Goal: Browse casually: Explore the website without a specific task or goal

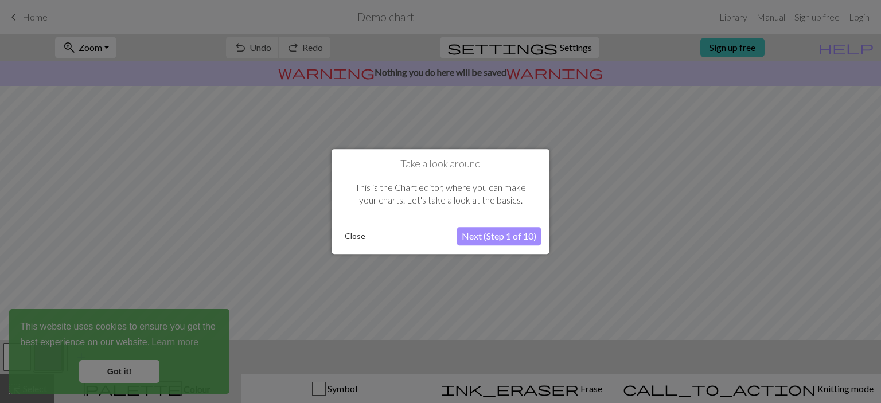
click at [496, 231] on button "Next (Step 1 of 10)" at bounding box center [499, 236] width 84 height 18
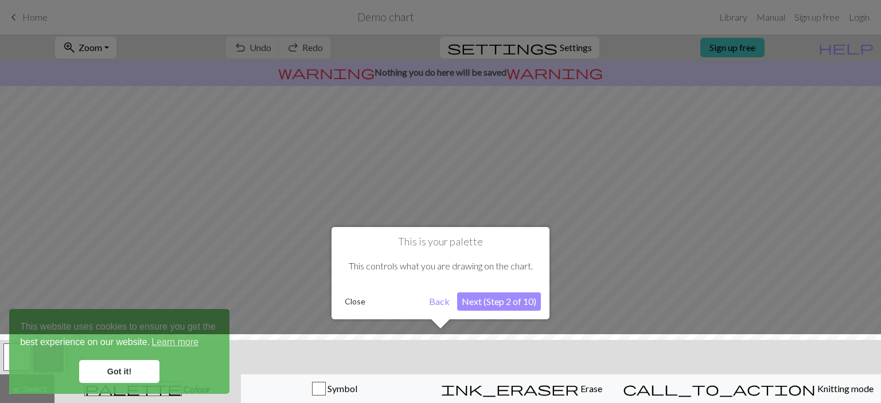
click at [481, 299] on button "Next (Step 2 of 10)" at bounding box center [499, 302] width 84 height 18
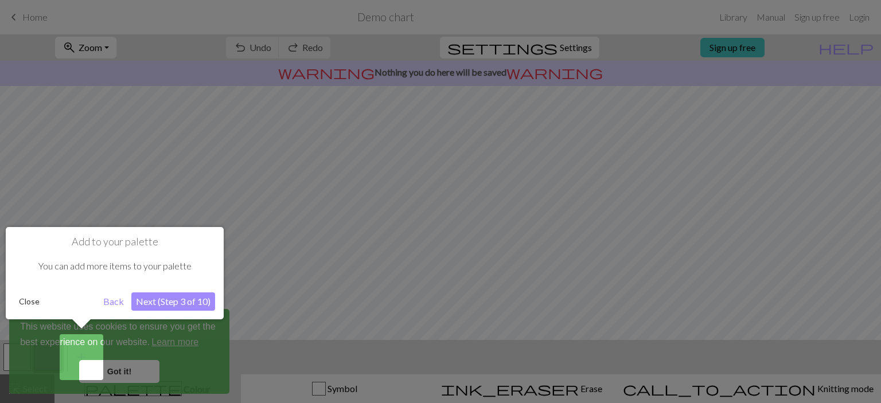
click at [25, 298] on button "Close" at bounding box center [29, 301] width 30 height 17
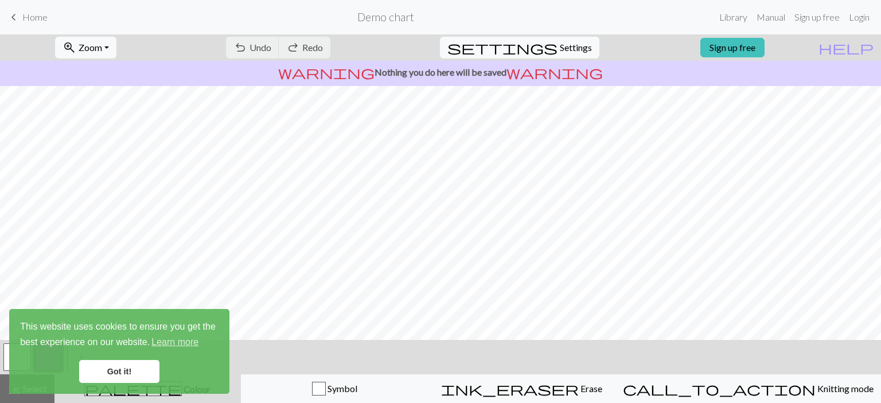
click at [126, 371] on link "Got it!" at bounding box center [119, 371] width 80 height 23
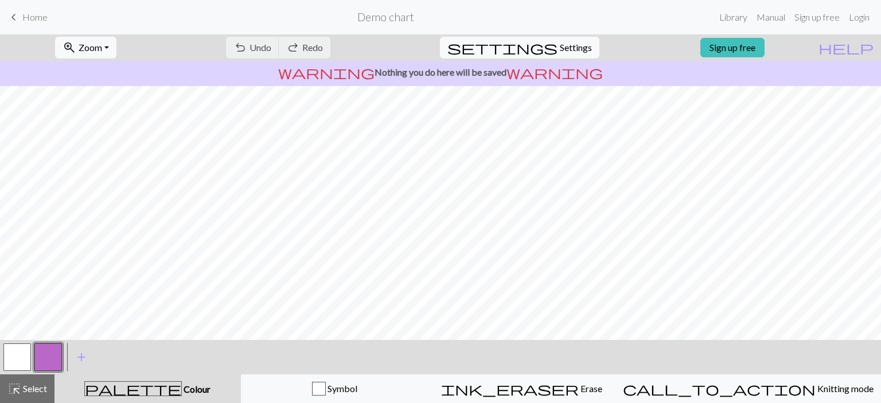
click at [318, 52] on div "undo Undo Undo redo Redo Redo" at bounding box center [278, 47] width 122 height 26
click at [294, 48] on div "undo Undo Undo redo Redo Redo" at bounding box center [278, 47] width 122 height 26
drag, startPoint x: 316, startPoint y: 45, endPoint x: 311, endPoint y: 52, distance: 8.3
click at [316, 45] on div "undo Undo Undo redo Redo Redo" at bounding box center [278, 47] width 122 height 26
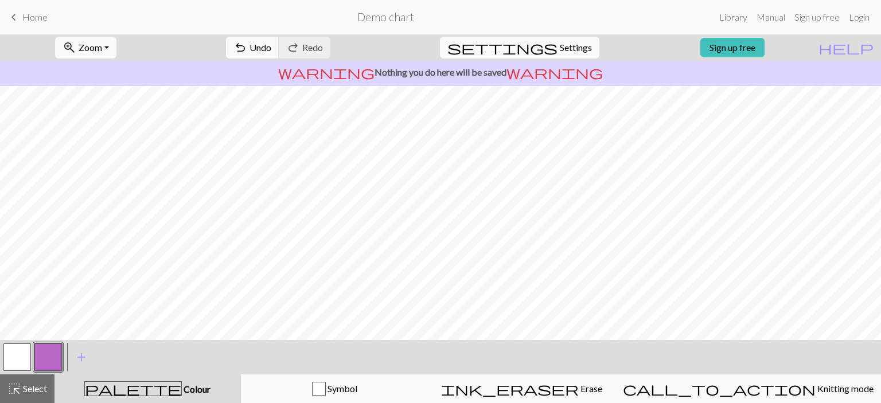
click at [23, 352] on button "button" at bounding box center [17, 358] width 28 height 28
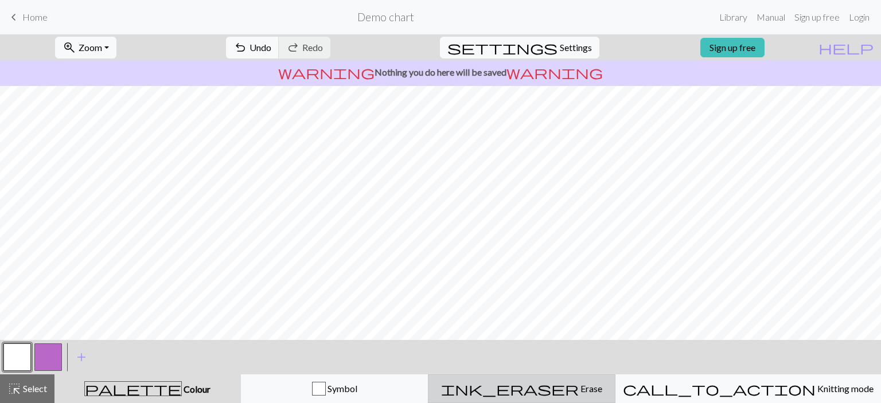
click at [564, 400] on button "ink_eraser Erase Erase" at bounding box center [522, 389] width 188 height 29
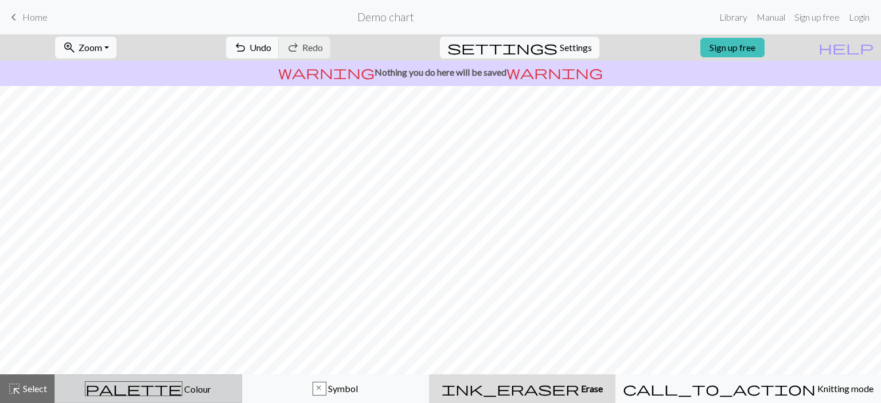
click at [142, 384] on span "palette" at bounding box center [133, 389] width 96 height 16
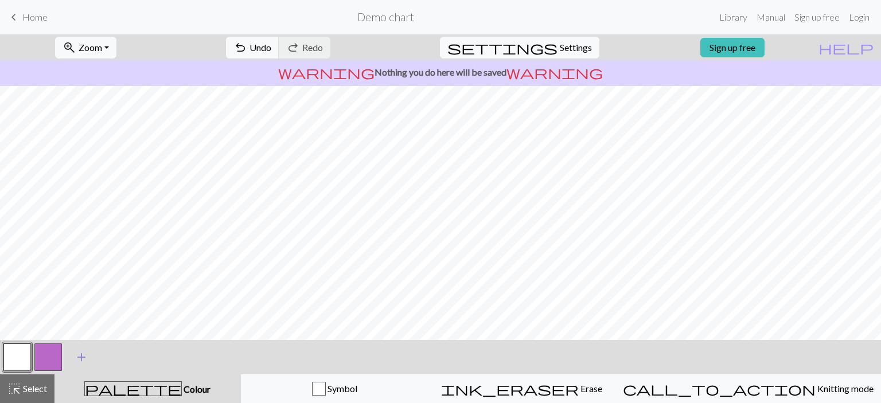
click at [84, 355] on span "add" at bounding box center [82, 357] width 14 height 16
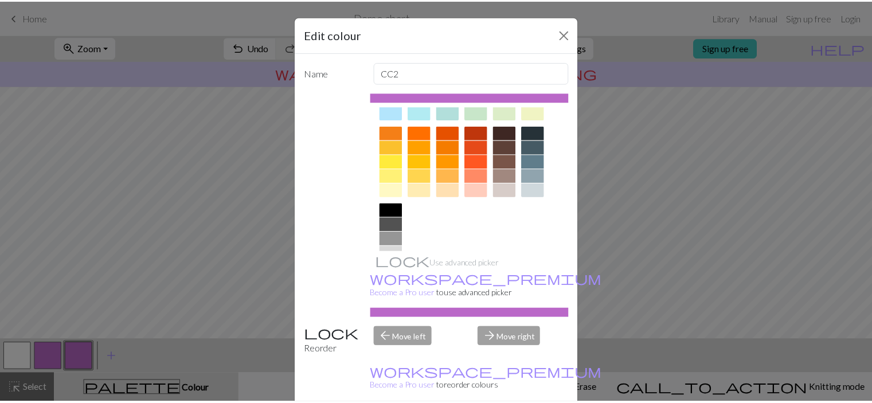
scroll to position [170, 0]
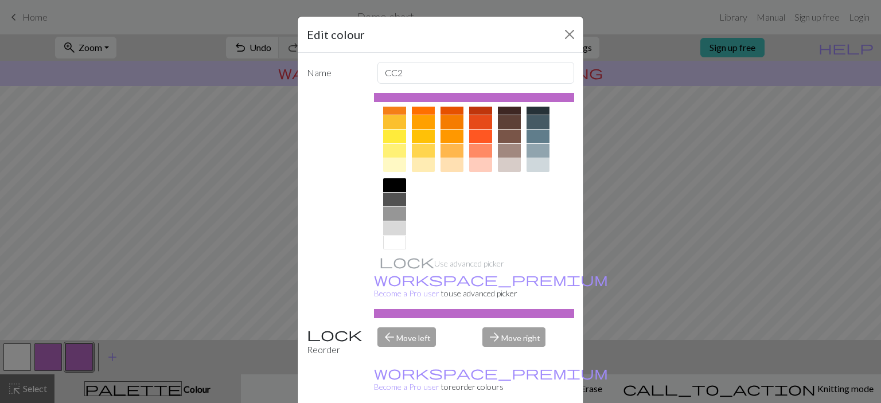
click at [395, 184] on div at bounding box center [394, 185] width 23 height 14
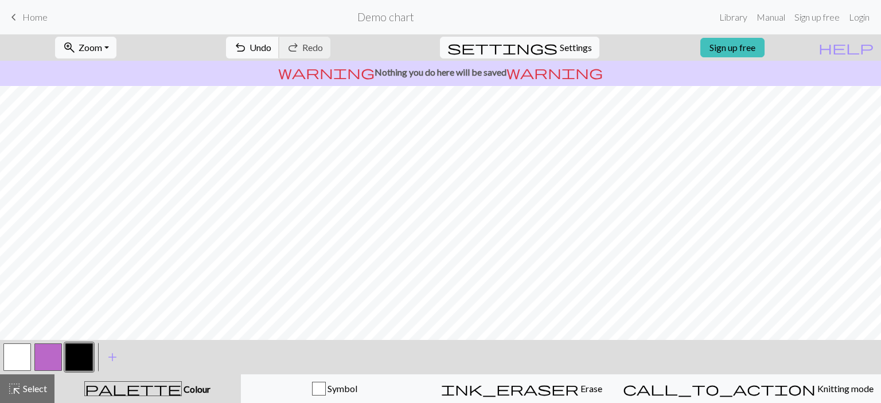
click at [279, 42] on button "undo Undo Undo" at bounding box center [252, 48] width 53 height 22
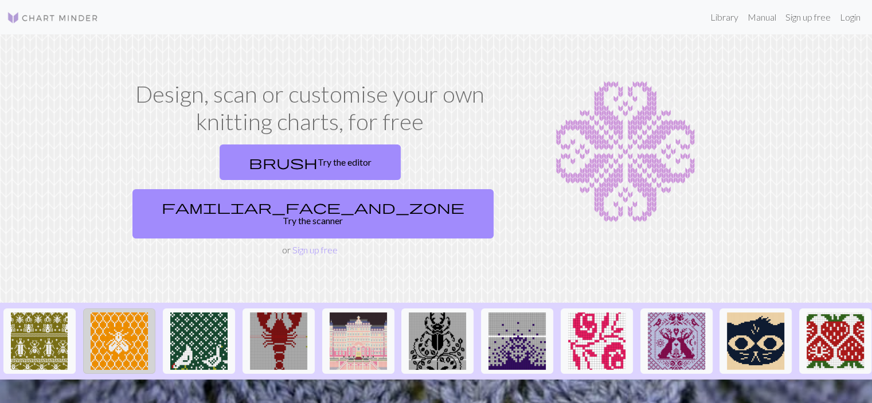
click at [113, 313] on img at bounding box center [119, 341] width 57 height 57
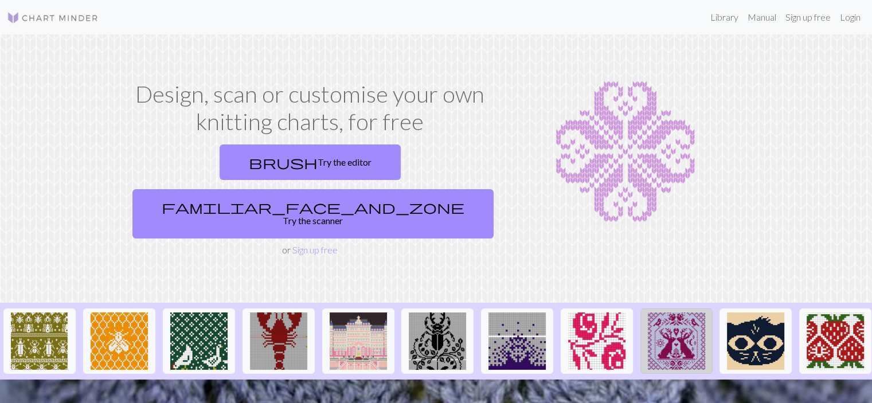
click at [679, 313] on img at bounding box center [676, 341] width 57 height 57
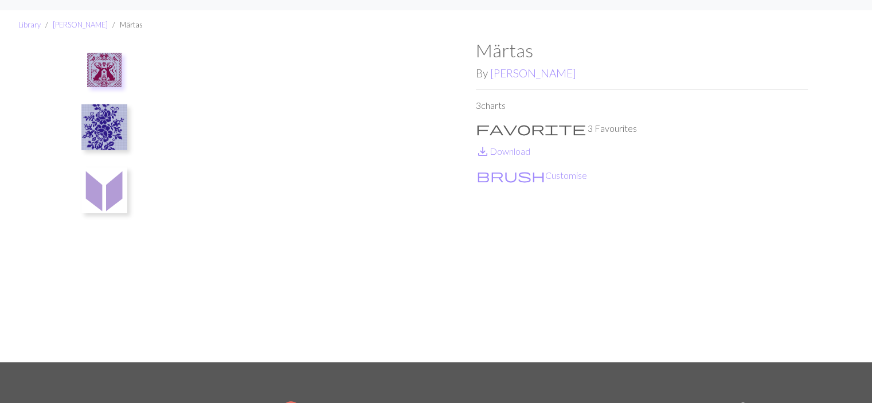
scroll to position [23, 0]
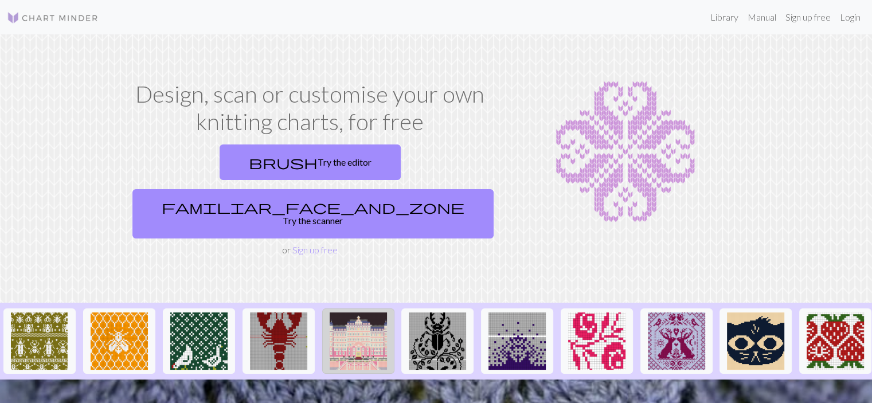
click at [349, 318] on img at bounding box center [358, 341] width 57 height 57
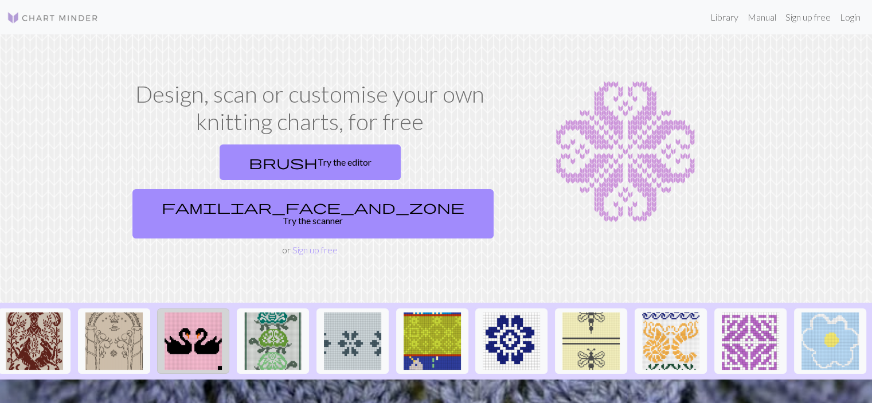
scroll to position [0, 1112]
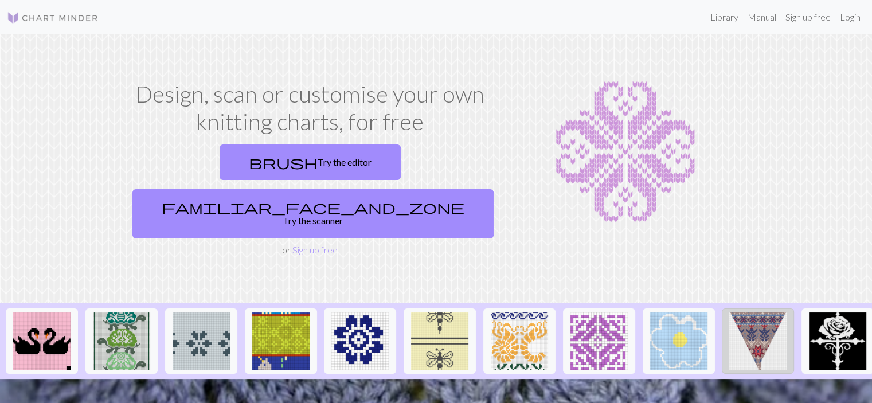
click at [761, 313] on img at bounding box center [758, 341] width 57 height 57
